Goal: Information Seeking & Learning: Learn about a topic

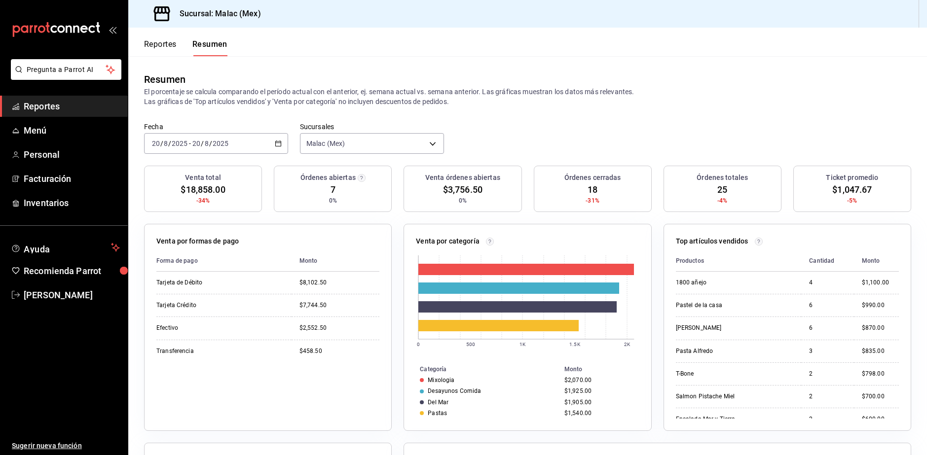
click at [166, 42] on button "Reportes" at bounding box center [160, 47] width 33 height 17
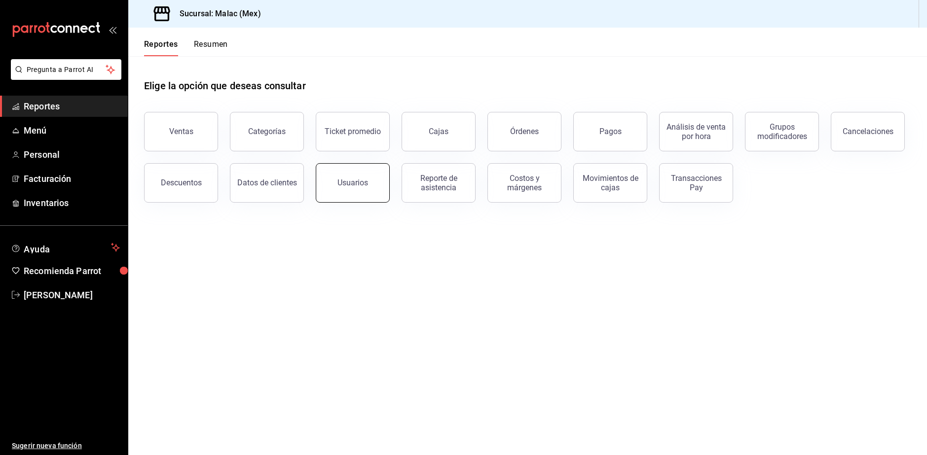
click at [371, 183] on button "Usuarios" at bounding box center [353, 182] width 74 height 39
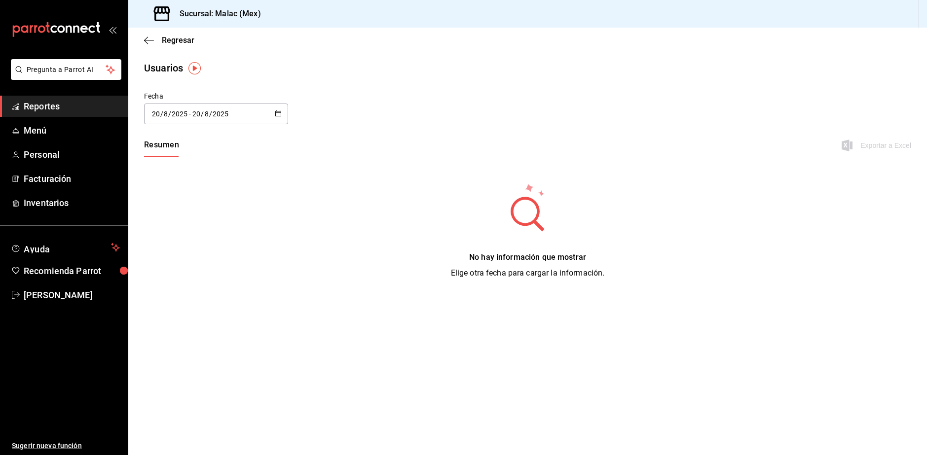
click at [282, 114] on div "[DATE] [DATE] - [DATE] [DATE]" at bounding box center [216, 114] width 144 height 21
click at [205, 217] on li "Mes actual" at bounding box center [190, 212] width 93 height 22
type input "[DATE]"
type input "1"
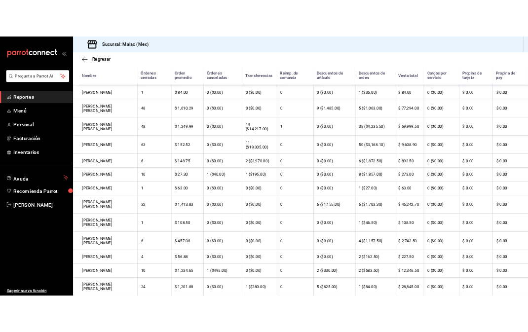
scroll to position [276, 0]
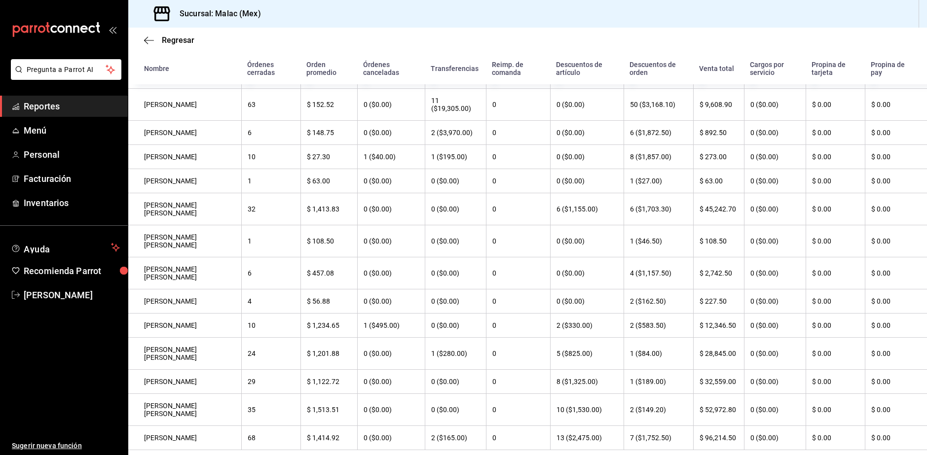
click at [48, 111] on span "Reportes" at bounding box center [72, 106] width 96 height 13
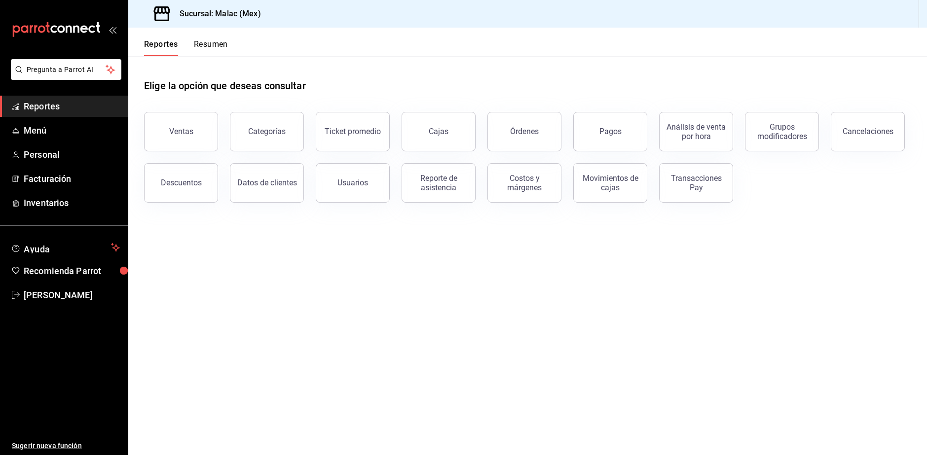
click at [206, 54] on button "Resumen" at bounding box center [211, 47] width 34 height 17
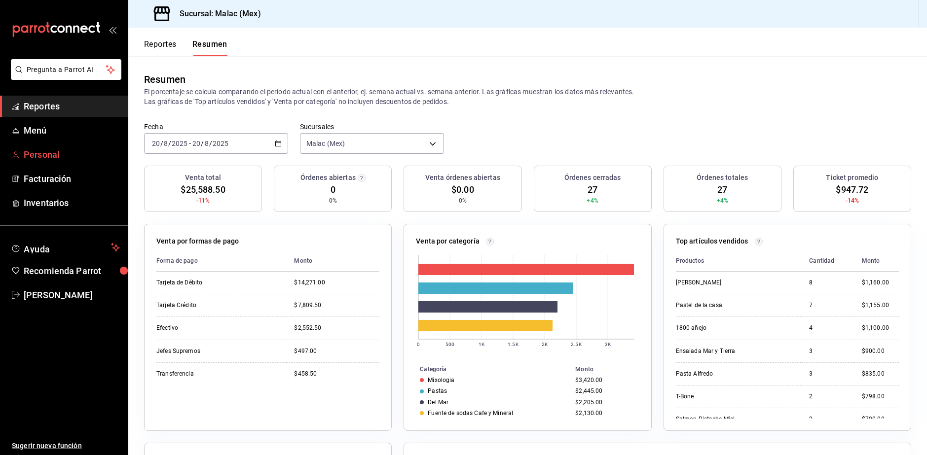
click at [82, 157] on span "Personal" at bounding box center [72, 154] width 96 height 13
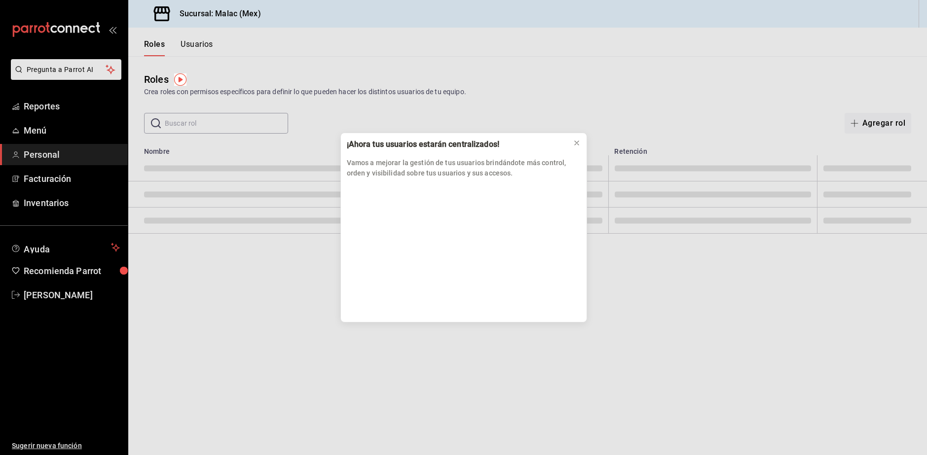
click at [78, 114] on div "¡Ahora tus usuarios estarán centralizados! Vamos a mejorar la gestión de tus us…" at bounding box center [463, 227] width 927 height 455
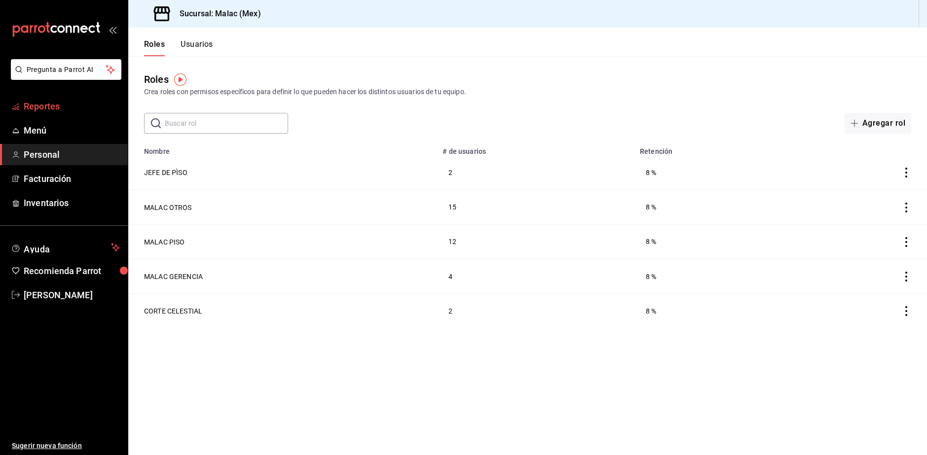
click at [59, 104] on span "Reportes" at bounding box center [72, 106] width 96 height 13
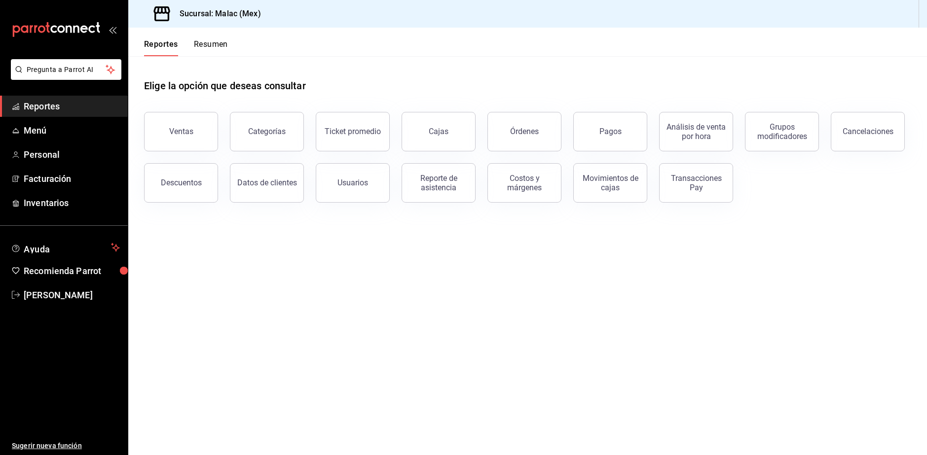
click at [223, 40] on button "Resumen" at bounding box center [211, 47] width 34 height 17
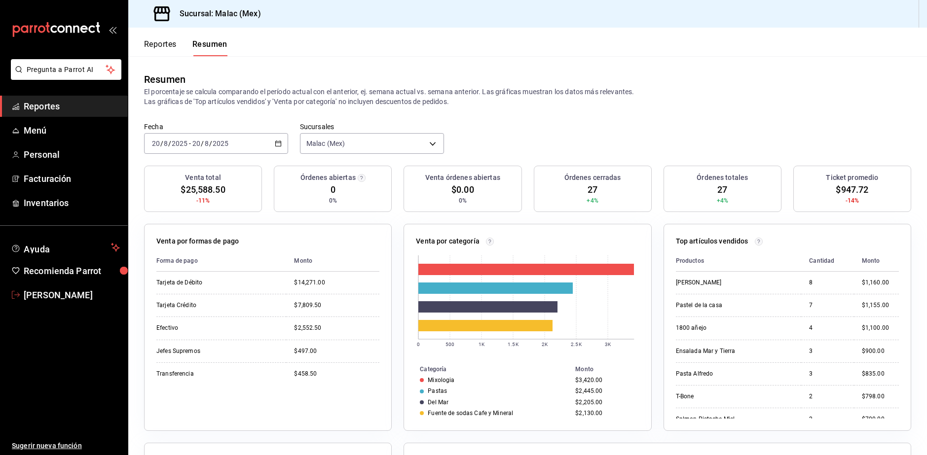
click at [73, 291] on span "[PERSON_NAME]" at bounding box center [72, 295] width 96 height 13
